Goal: Navigation & Orientation: Find specific page/section

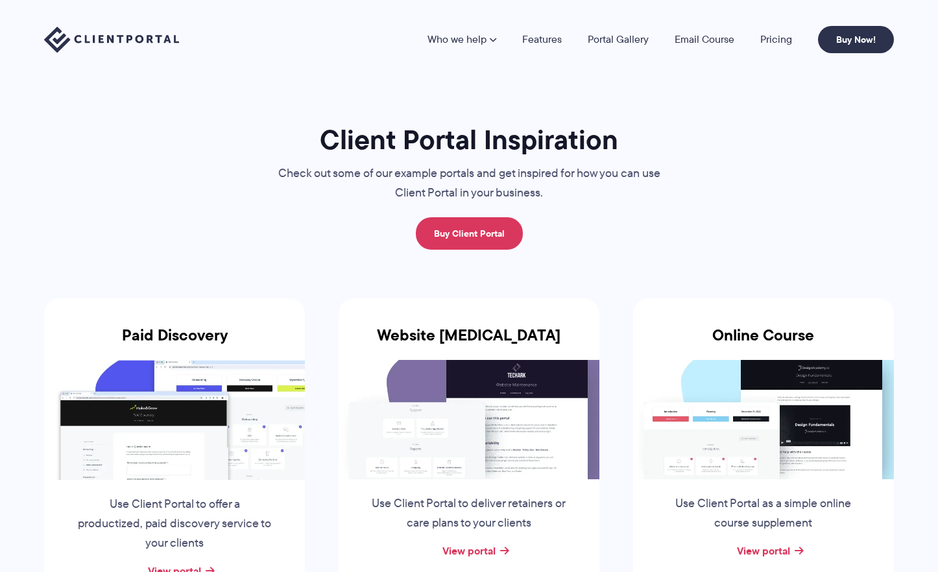
click at [203, 424] on img at bounding box center [174, 419] width 261 height 119
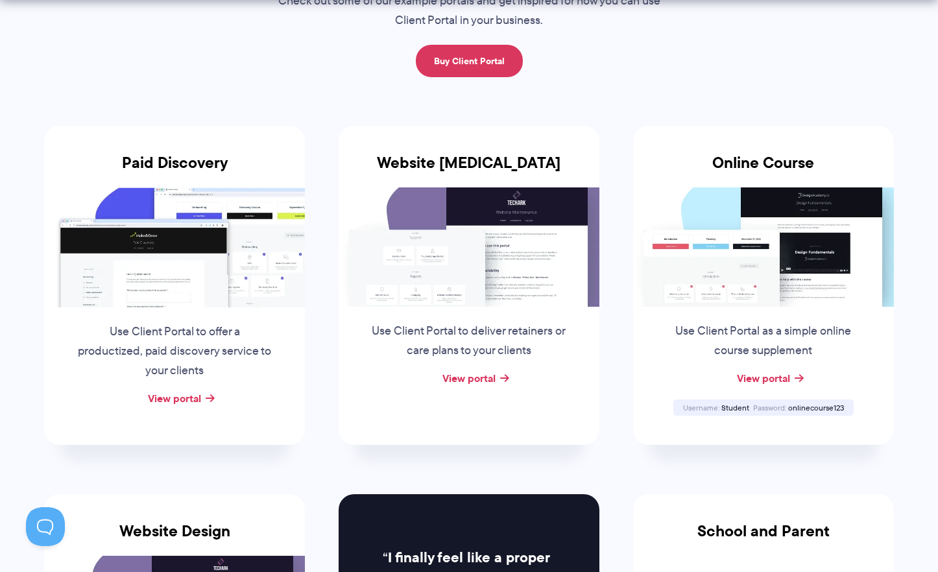
scroll to position [173, 0]
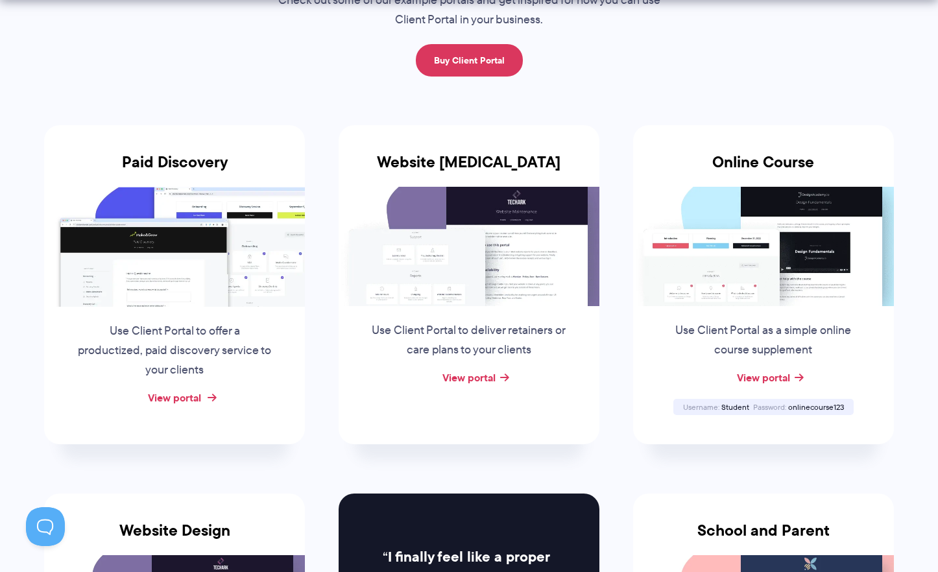
click at [187, 399] on link "View portal" at bounding box center [174, 398] width 53 height 16
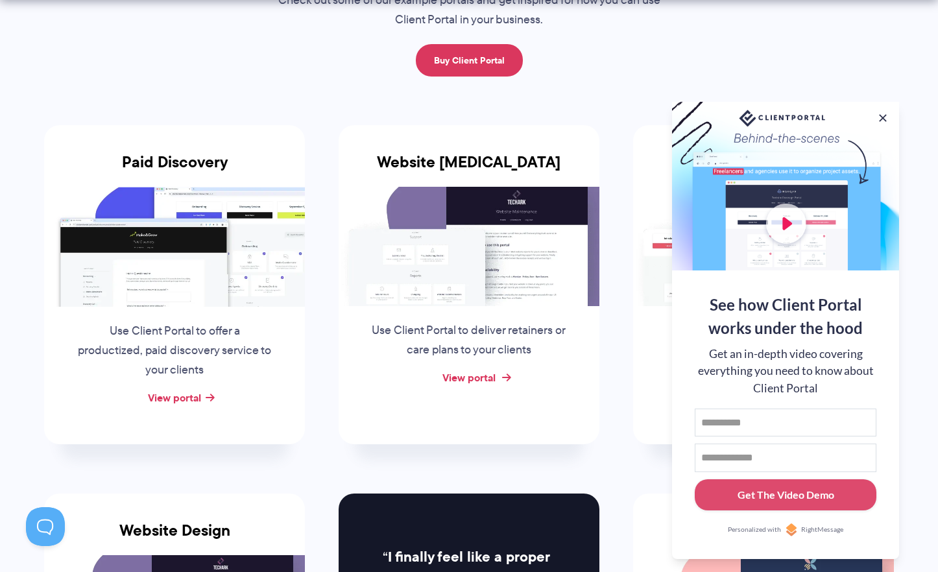
click at [470, 380] on link "View portal" at bounding box center [468, 378] width 53 height 16
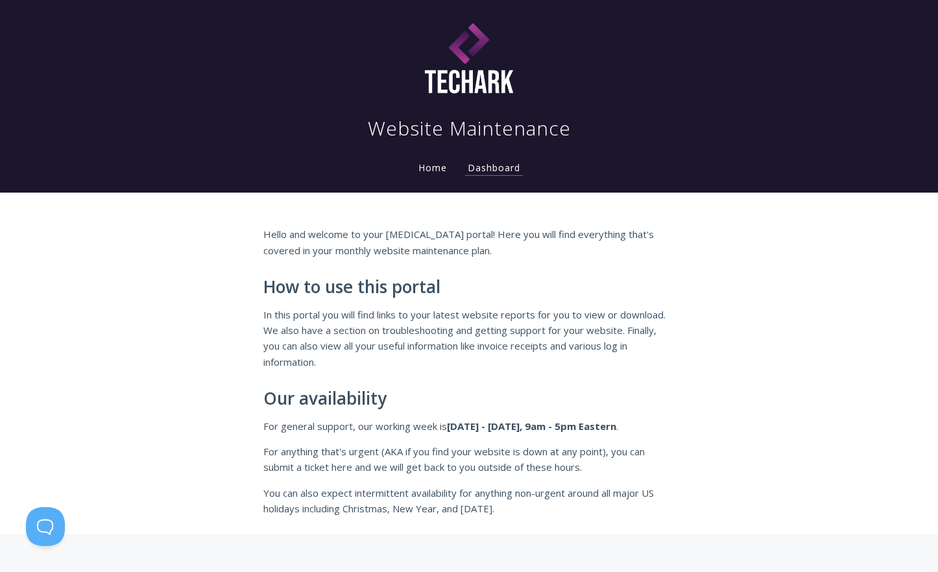
click at [434, 171] on link "Home" at bounding box center [433, 168] width 34 height 12
